Goal: Information Seeking & Learning: Learn about a topic

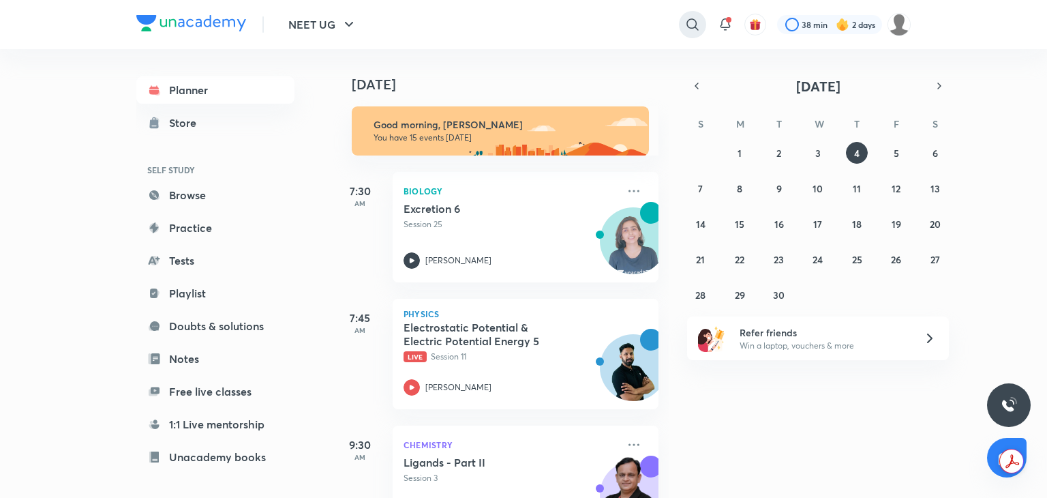
click at [695, 33] on div at bounding box center [692, 24] width 27 height 27
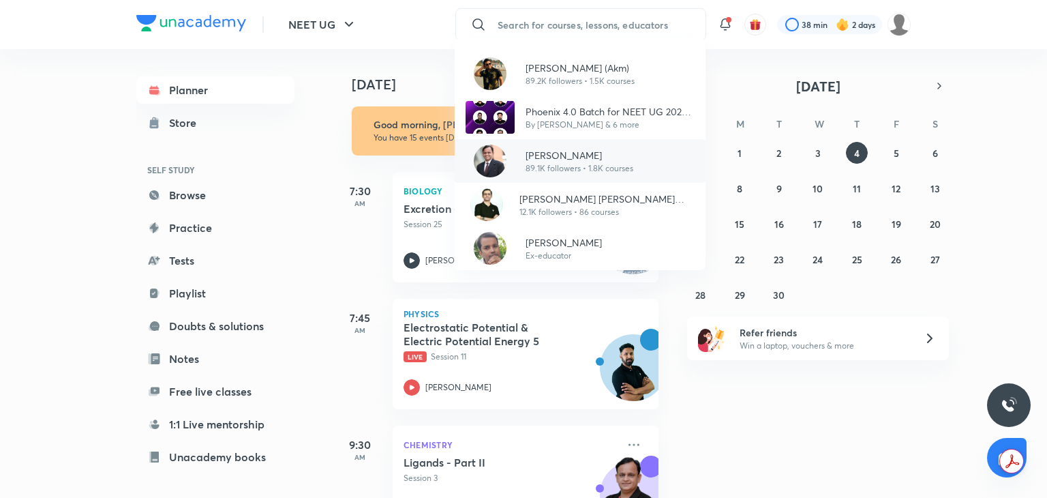
click at [576, 157] on p "[PERSON_NAME]" at bounding box center [580, 155] width 108 height 14
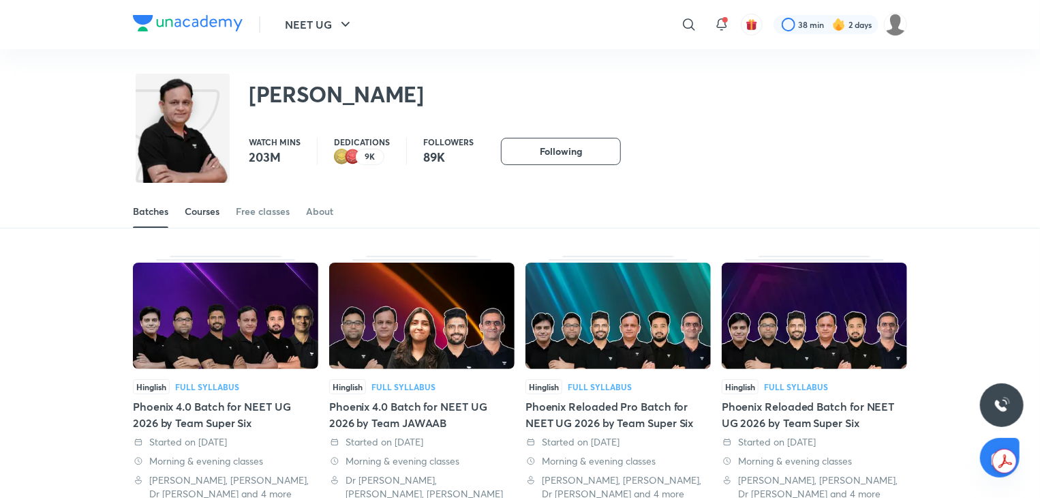
click at [200, 216] on div "Courses" at bounding box center [202, 212] width 35 height 14
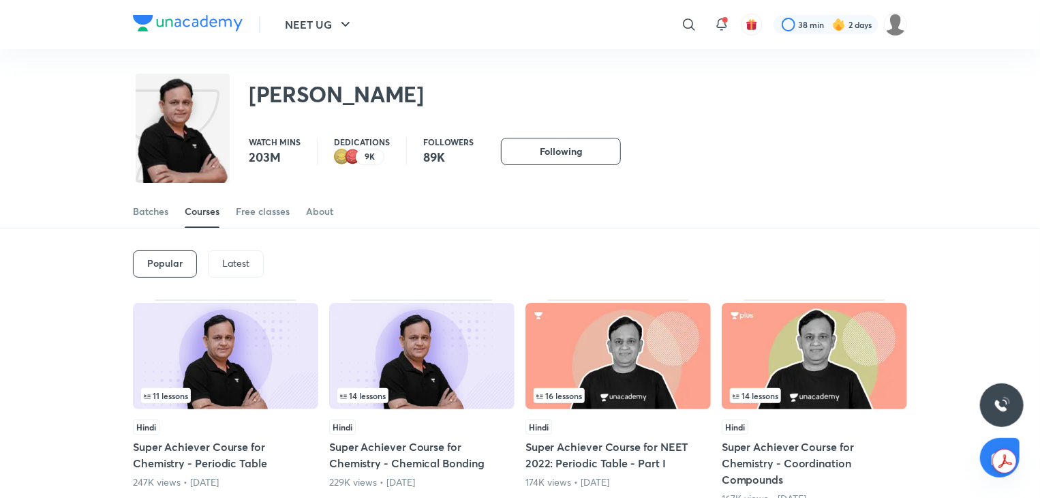
click at [225, 254] on div "Latest" at bounding box center [236, 263] width 56 height 27
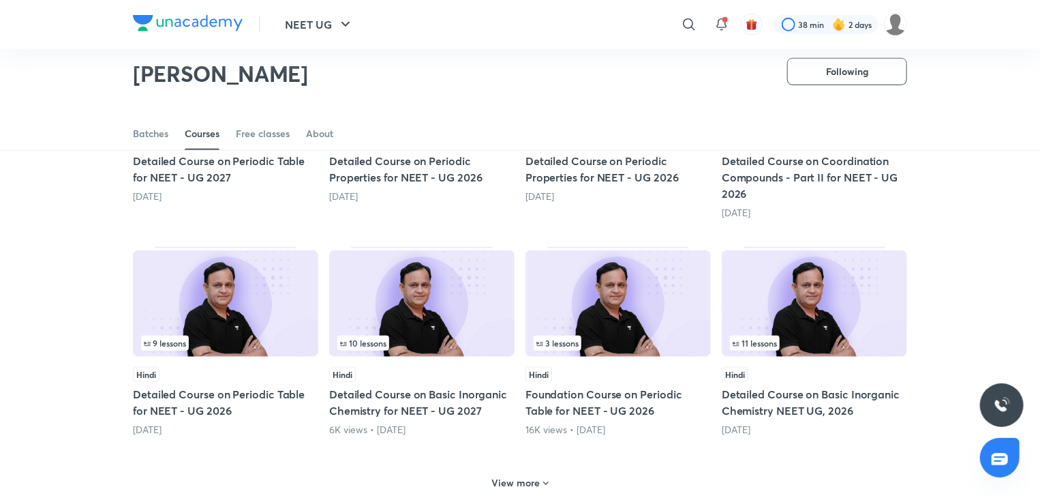
scroll to position [481, 0]
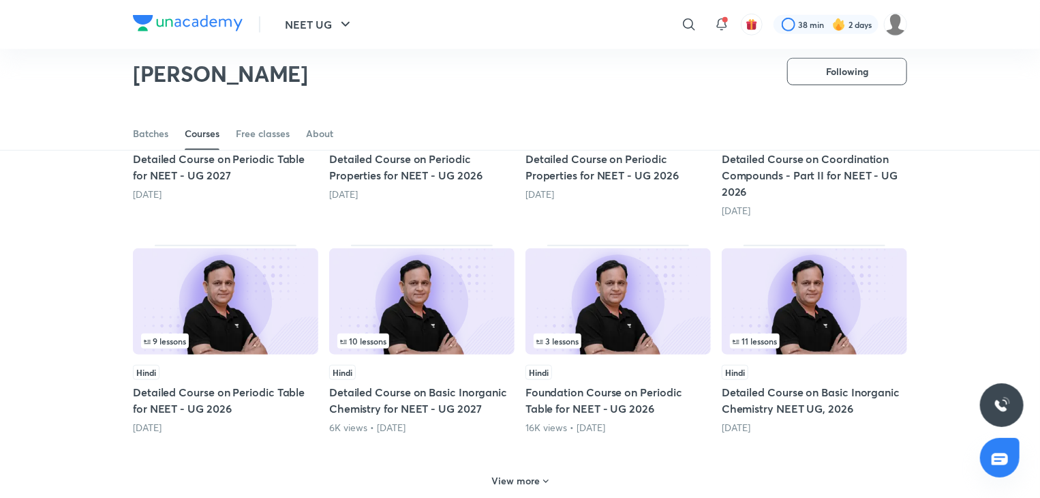
click at [222, 300] on img at bounding box center [225, 301] width 185 height 106
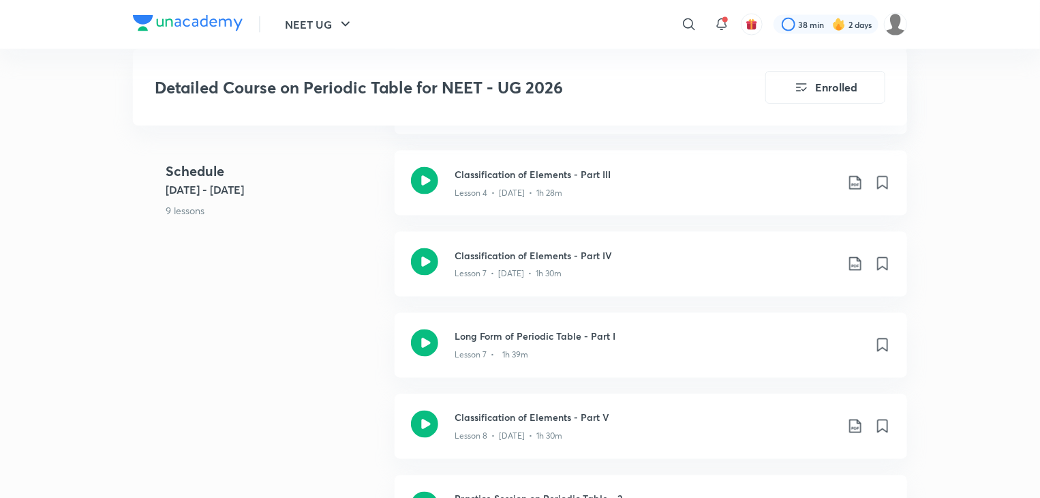
scroll to position [1032, 0]
click at [416, 335] on icon at bounding box center [424, 341] width 27 height 27
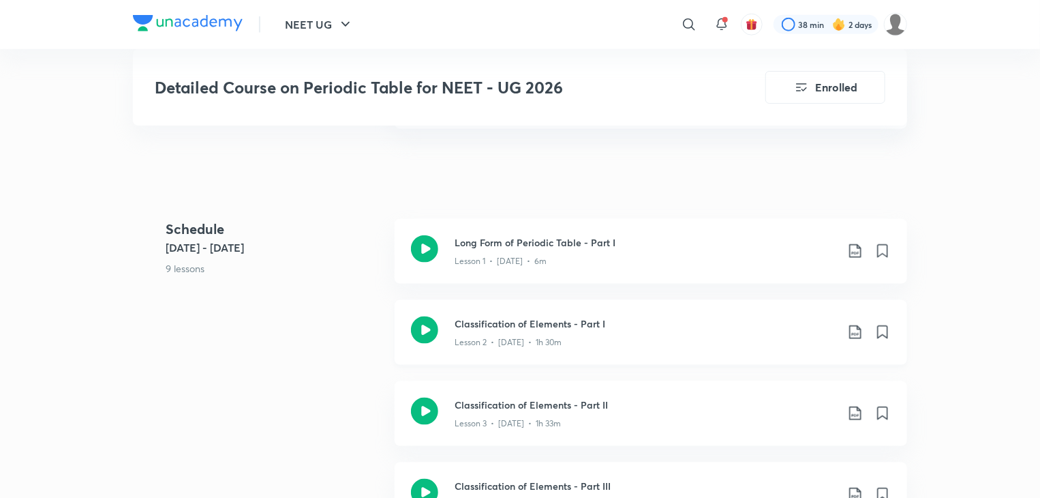
scroll to position [719, 0]
click at [417, 324] on icon at bounding box center [424, 330] width 27 height 27
